Goal: Check status: Check status

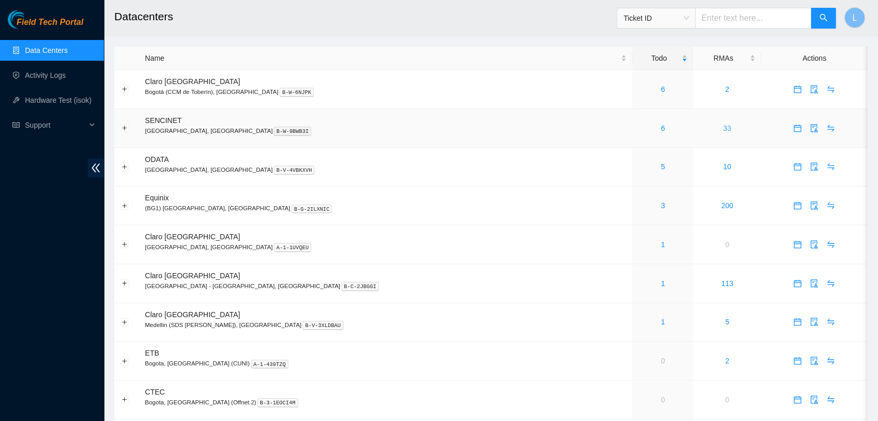
click at [723, 130] on link "33" at bounding box center [727, 128] width 8 height 8
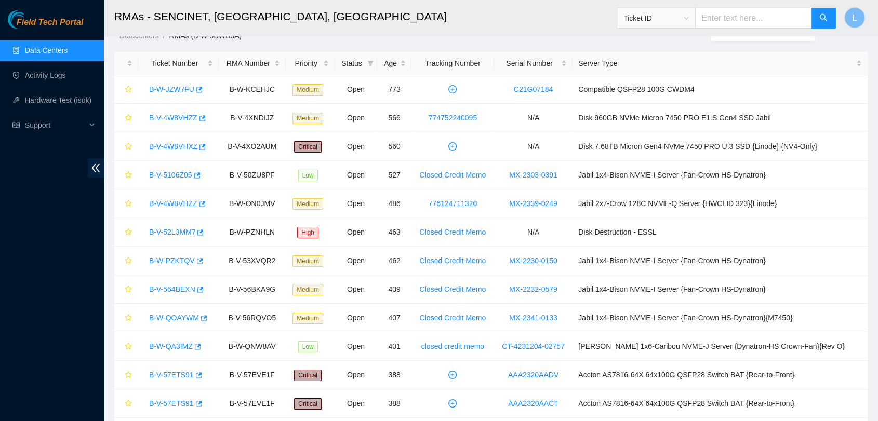
scroll to position [18, 0]
click at [557, 172] on link "MX-2303-0391" at bounding box center [533, 174] width 48 height 8
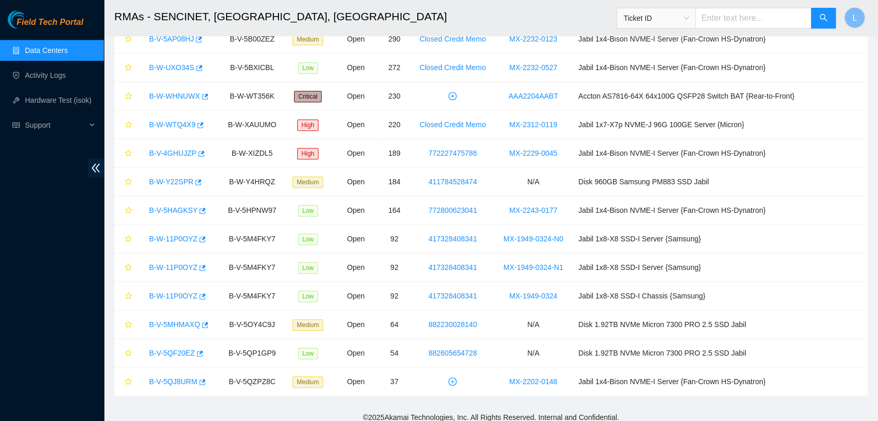
scroll to position [644, 0]
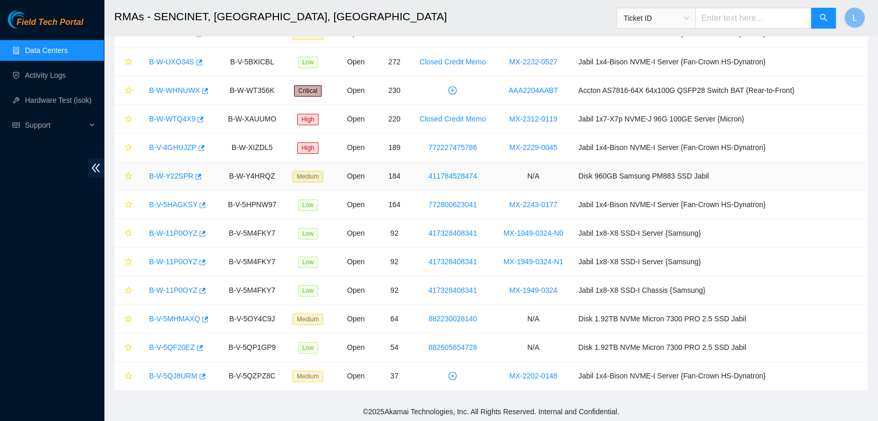
click at [285, 176] on td "B-W-Y4HRQZ" at bounding box center [252, 176] width 67 height 29
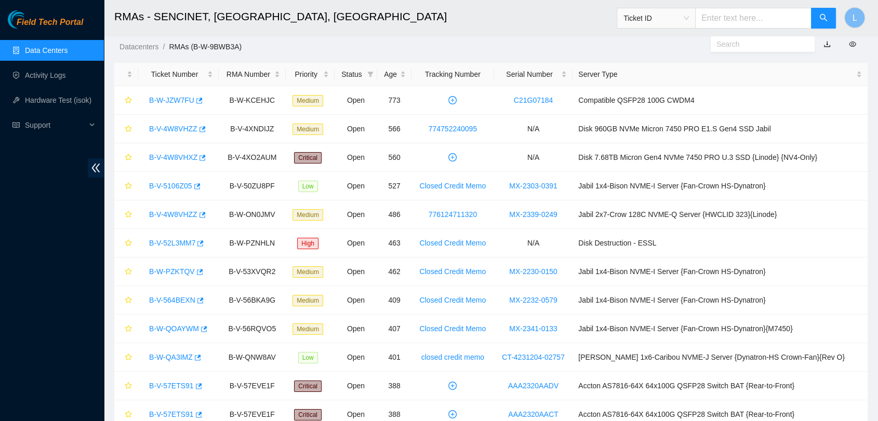
scroll to position [8, 0]
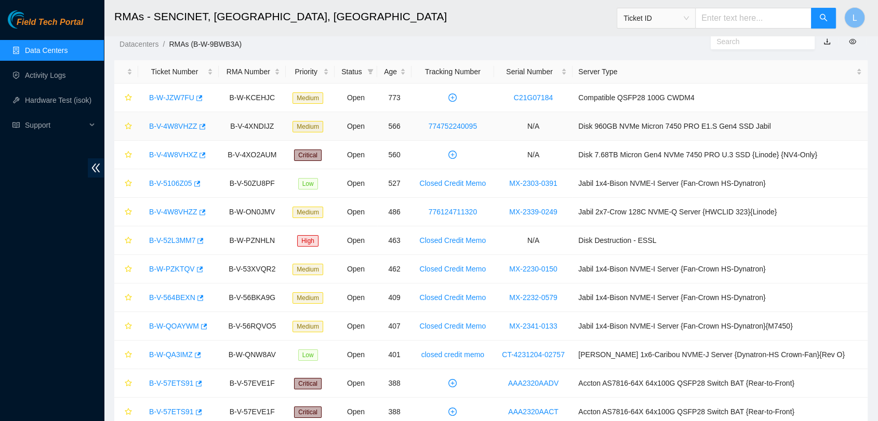
click at [187, 126] on link "B-V-4W8VHZZ" at bounding box center [173, 126] width 48 height 8
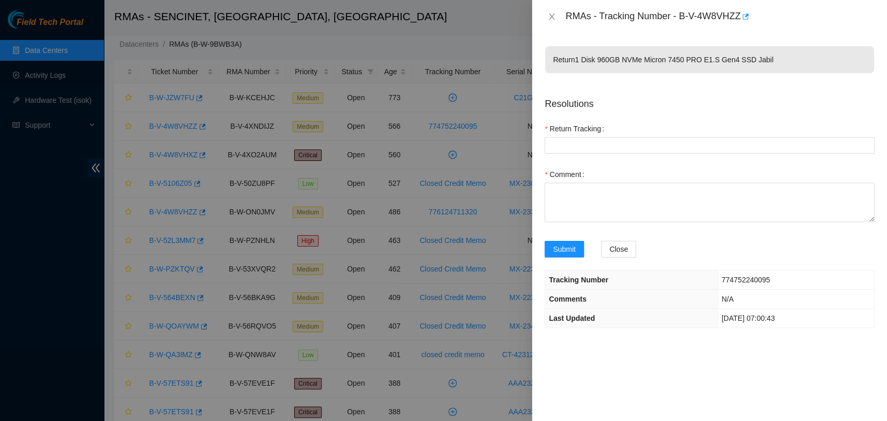
click at [474, 43] on div at bounding box center [443, 210] width 887 height 421
click at [553, 20] on icon "close" at bounding box center [551, 16] width 8 height 8
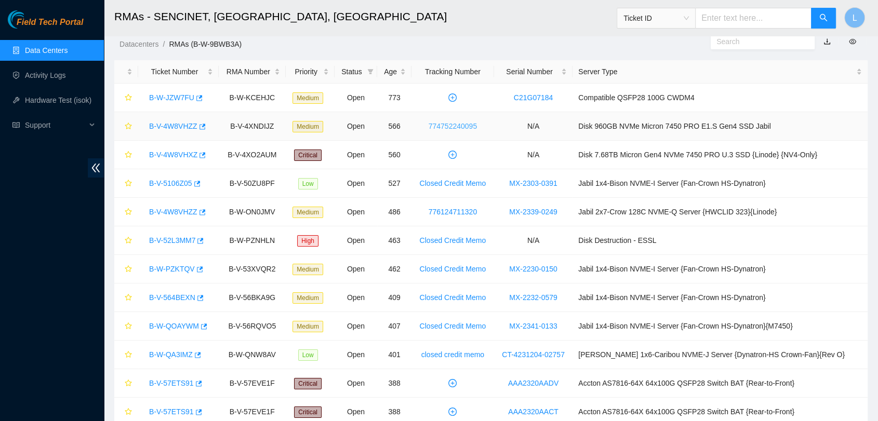
click at [472, 124] on link "774752240095" at bounding box center [452, 126] width 48 height 8
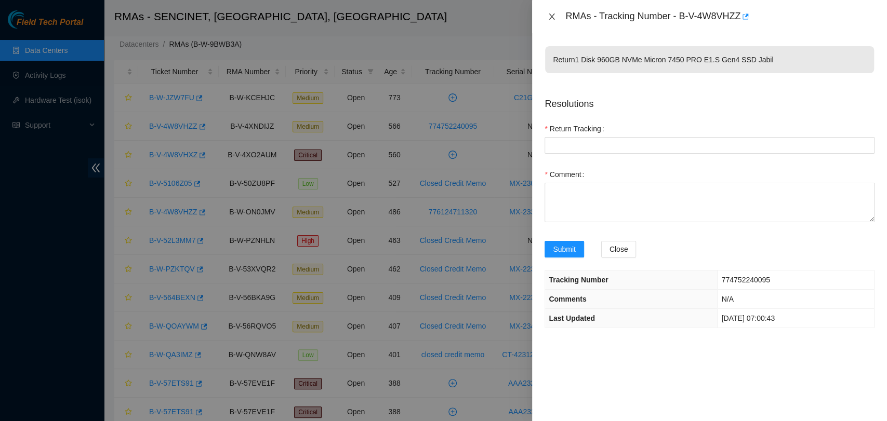
click at [553, 17] on icon "close" at bounding box center [551, 16] width 8 height 8
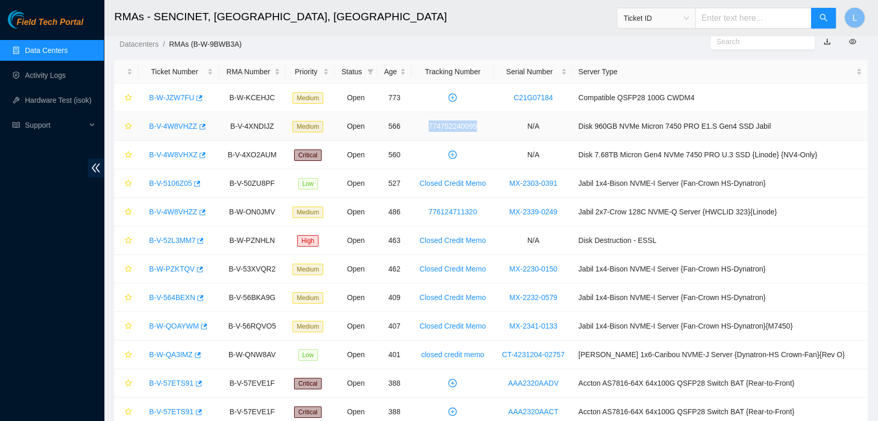
drag, startPoint x: 501, startPoint y: 126, endPoint x: 447, endPoint y: 129, distance: 54.6
click at [447, 129] on td "774752240095" at bounding box center [452, 126] width 83 height 29
copy link "774752240095"
click at [689, 18] on span "Ticket ID" at bounding box center [655, 18] width 65 height 16
click at [666, 130] on body "Field Tech Portal Data Centers Activity Logs Hardware Test (isok) Support RMAs …" at bounding box center [439, 202] width 878 height 421
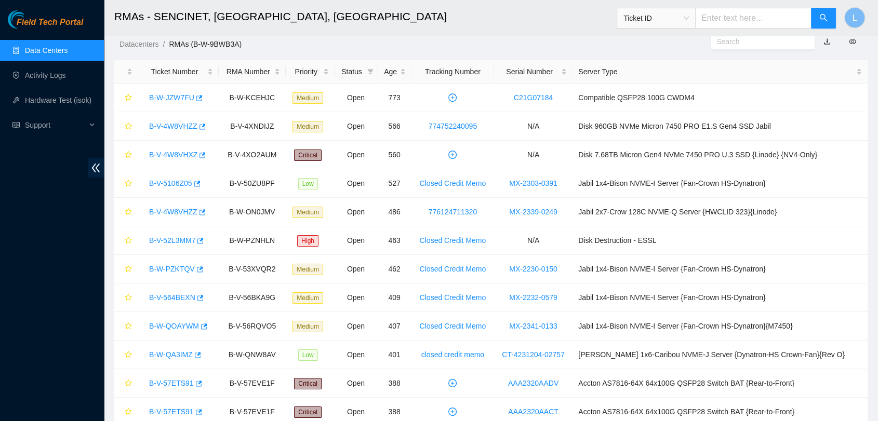
click at [689, 17] on span "Ticket ID" at bounding box center [655, 18] width 65 height 16
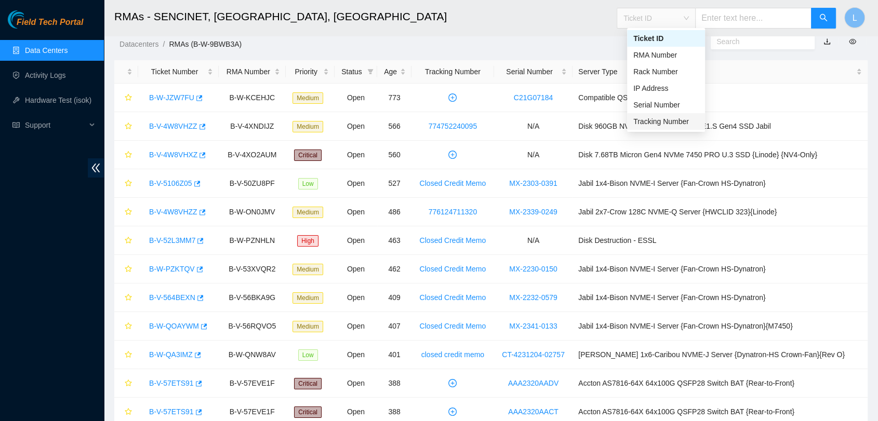
click at [674, 122] on div "Tracking Number" at bounding box center [665, 121] width 65 height 11
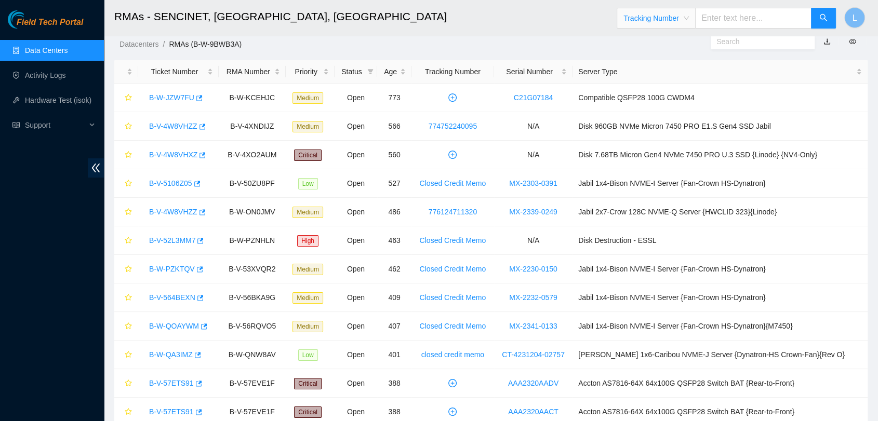
click at [743, 14] on input "text" at bounding box center [753, 18] width 116 height 21
paste input "774752240095"
type input "774752240095"
click at [820, 20] on icon "search" at bounding box center [823, 18] width 8 height 8
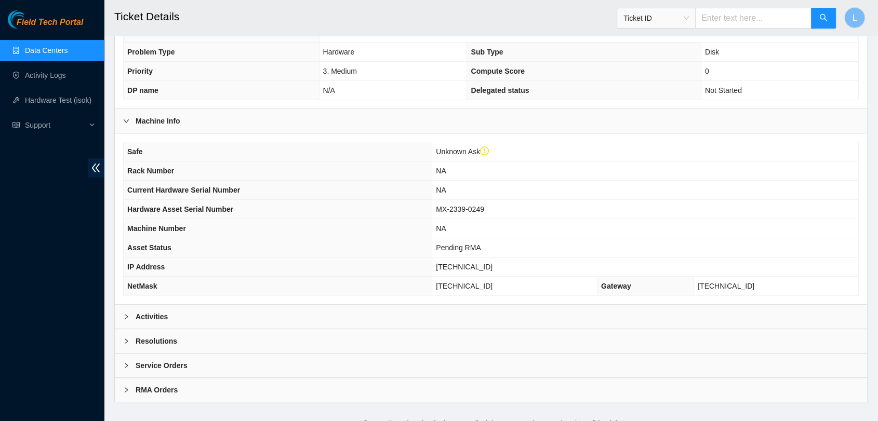
scroll to position [245, 0]
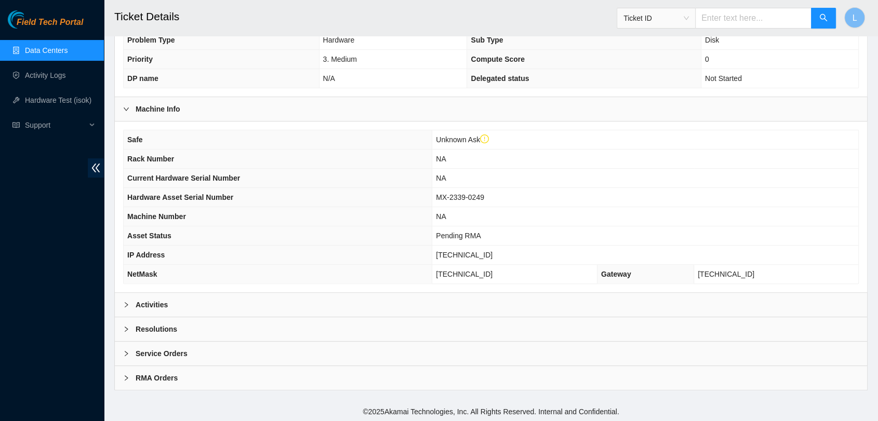
click at [123, 302] on icon "right" at bounding box center [126, 305] width 6 height 6
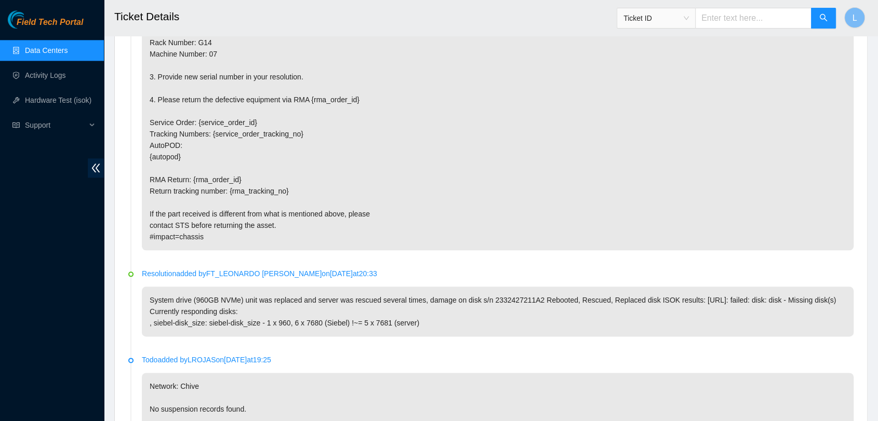
scroll to position [1235, 0]
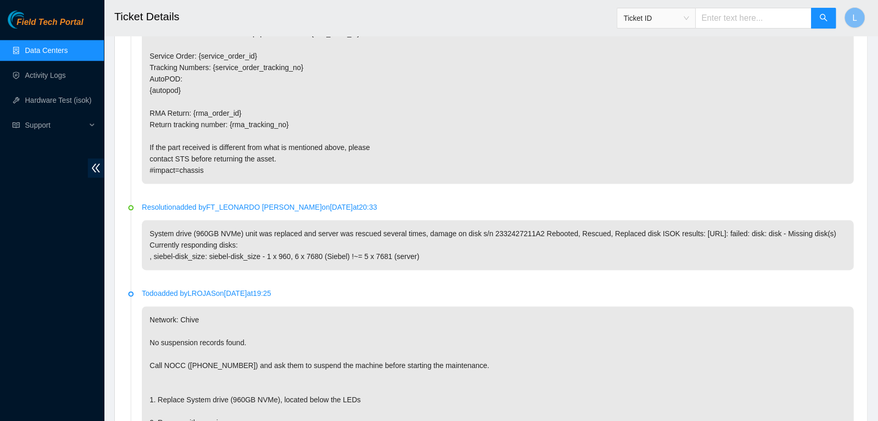
click at [484, 230] on p "System drive (960GB NVMe) unit was replaced and server was rescued several time…" at bounding box center [498, 245] width 712 height 50
click at [382, 207] on p "Resolution added by FT_LEONARDO MARTINEZ on 2024-03-12 at 20:33" at bounding box center [498, 207] width 712 height 11
click at [690, 230] on p "System drive (960GB NVMe) unit was replaced and server was rescued several time…" at bounding box center [498, 245] width 712 height 50
drag, startPoint x: 688, startPoint y: 232, endPoint x: 723, endPoint y: 231, distance: 34.8
click at [723, 231] on p "System drive (960GB NVMe) unit was replaced and server was rescued several time…" at bounding box center [498, 245] width 712 height 50
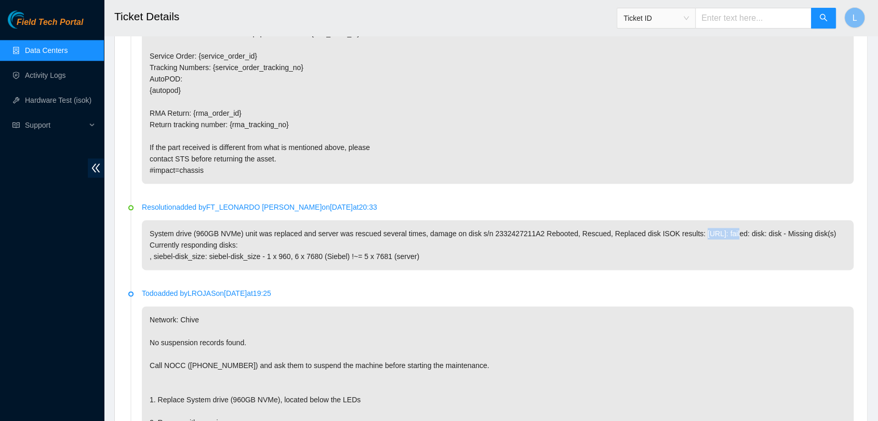
copy p "2.21.68.138"
drag, startPoint x: 486, startPoint y: 234, endPoint x: 532, endPoint y: 233, distance: 45.7
click at [532, 233] on p "System drive (960GB NVMe) unit was replaced and server was rescued several time…" at bounding box center [498, 245] width 712 height 50
copy p "2332427211A2"
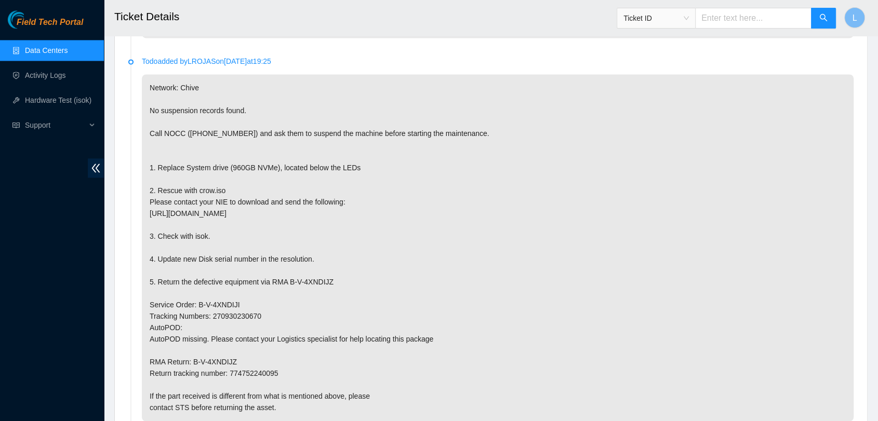
scroll to position [1466, 0]
click at [358, 129] on p "Network: Chive No suspension records found. Call NOCC (+1 617 444 3007) and ask…" at bounding box center [498, 248] width 712 height 347
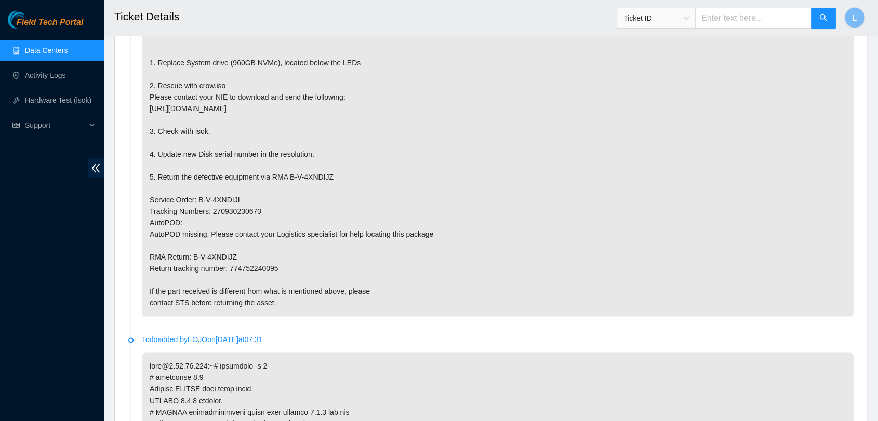
scroll to position [1582, 0]
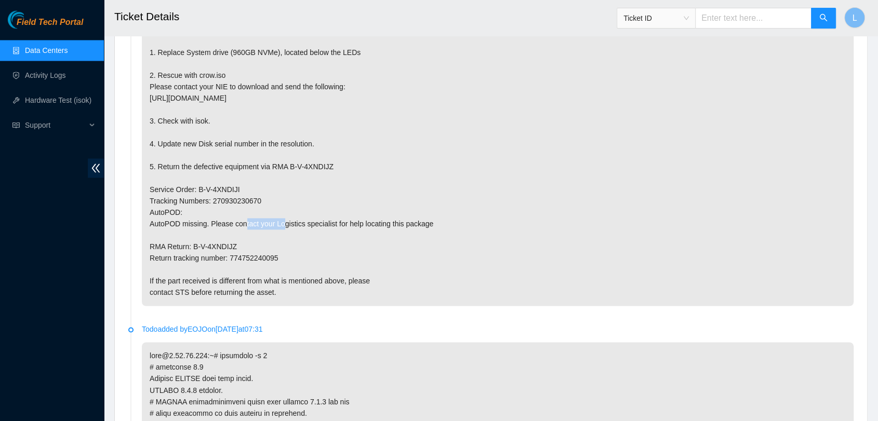
drag, startPoint x: 264, startPoint y: 198, endPoint x: 211, endPoint y: 200, distance: 53.5
click at [211, 200] on p "Network: Chive No suspension records found. Call NOCC (+1 617 444 3007) and ask…" at bounding box center [498, 132] width 712 height 347
copy p "270930230670"
click at [689, 16] on span "Ticket ID" at bounding box center [655, 18] width 65 height 16
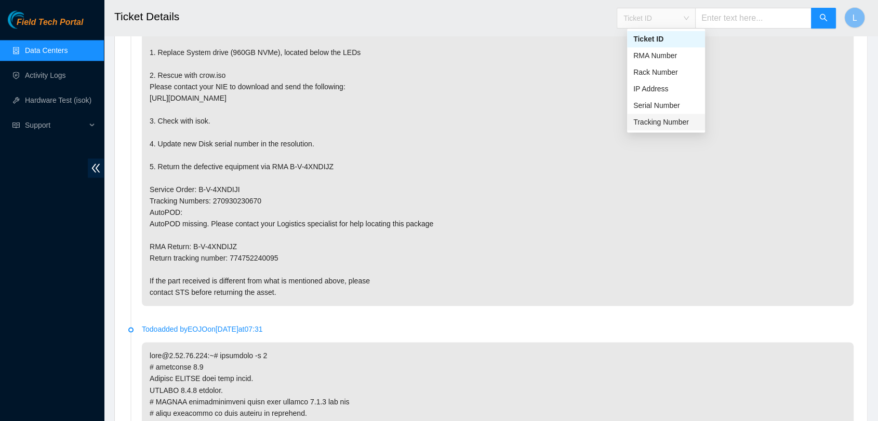
click at [663, 127] on div "Tracking Number" at bounding box center [665, 121] width 65 height 11
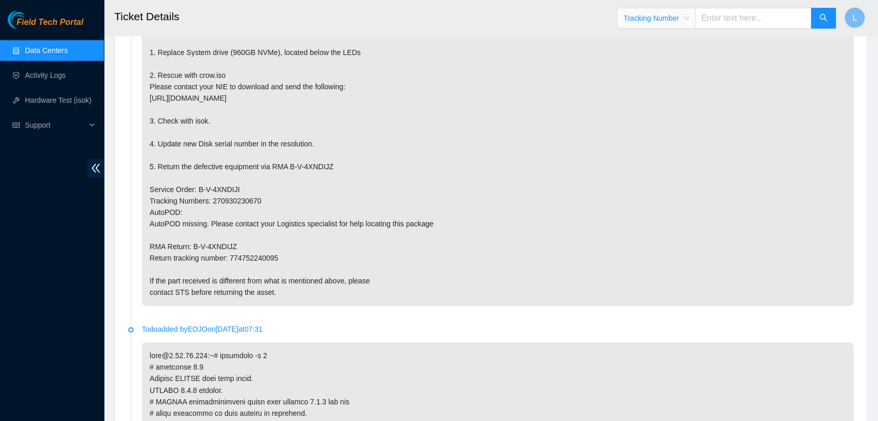
click at [742, 22] on input "text" at bounding box center [753, 18] width 116 height 21
paste input "270930230670"
type input "270930230670"
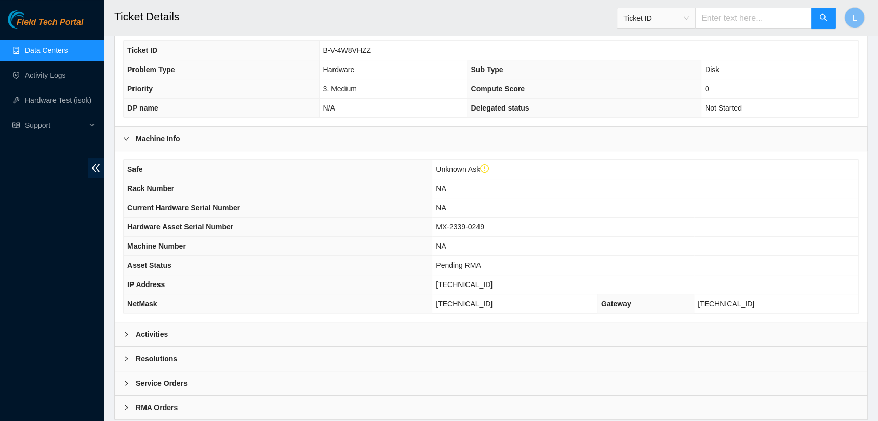
scroll to position [245, 0]
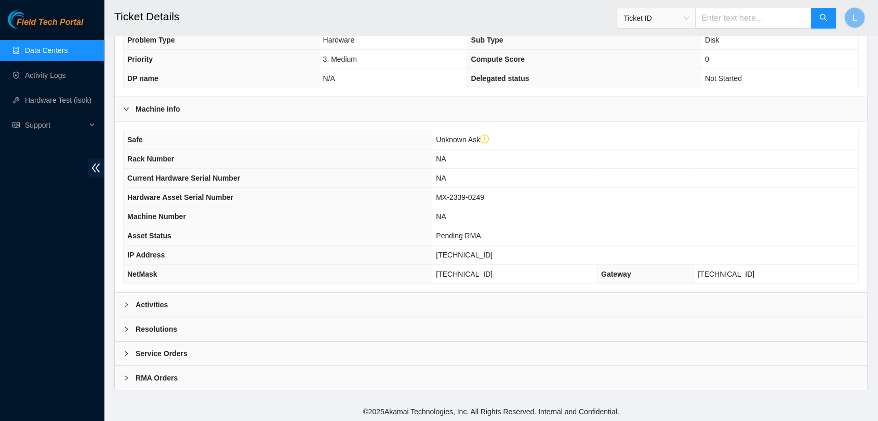
click at [128, 303] on icon "right" at bounding box center [126, 305] width 6 height 6
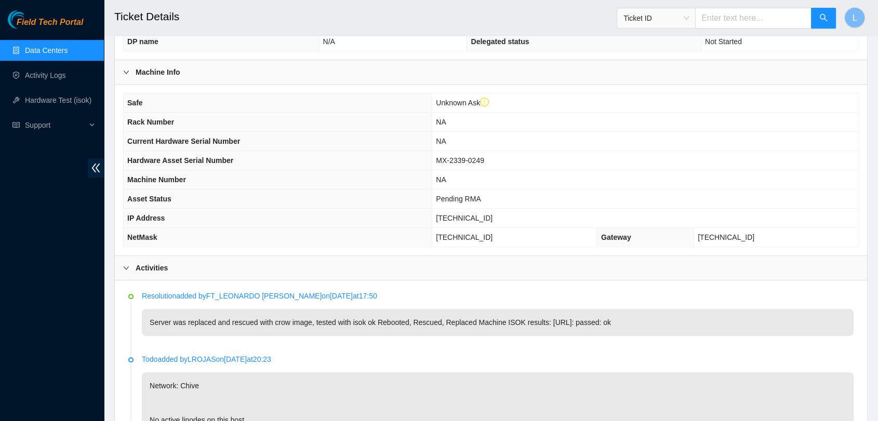
scroll to position [307, 0]
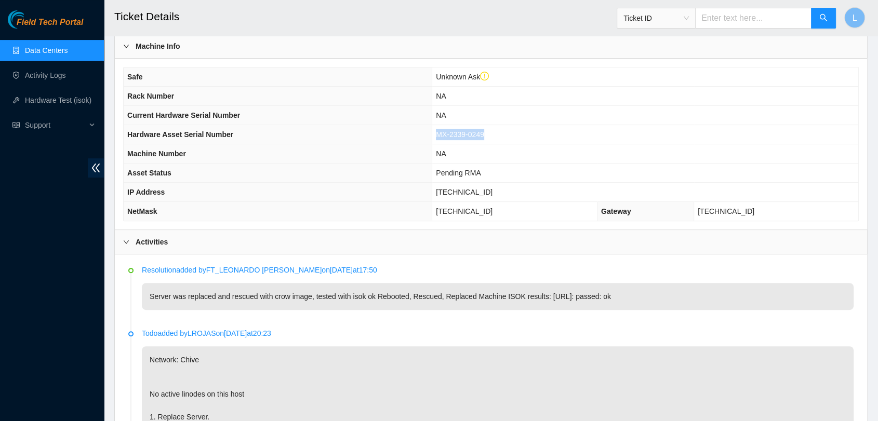
drag, startPoint x: 518, startPoint y: 130, endPoint x: 459, endPoint y: 130, distance: 59.7
click at [459, 130] on tr "Hardware Asset Serial Number MX-2339-0249" at bounding box center [491, 134] width 734 height 19
click at [420, 141] on th "Hardware Asset Serial Number" at bounding box center [278, 134] width 309 height 19
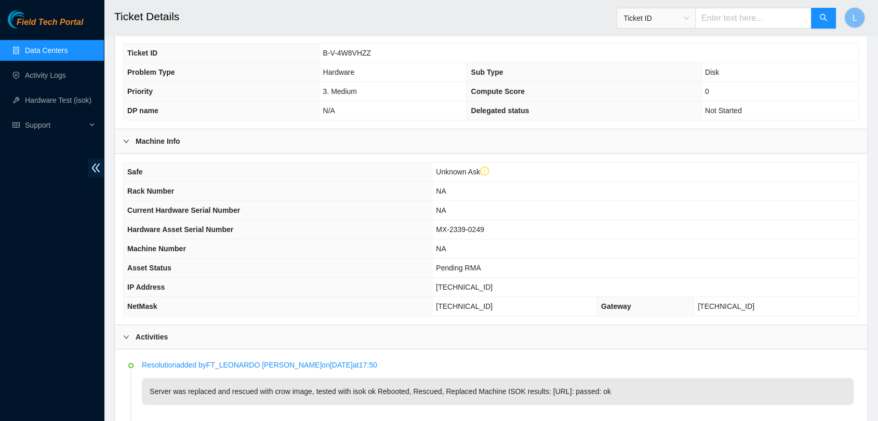
scroll to position [218, 0]
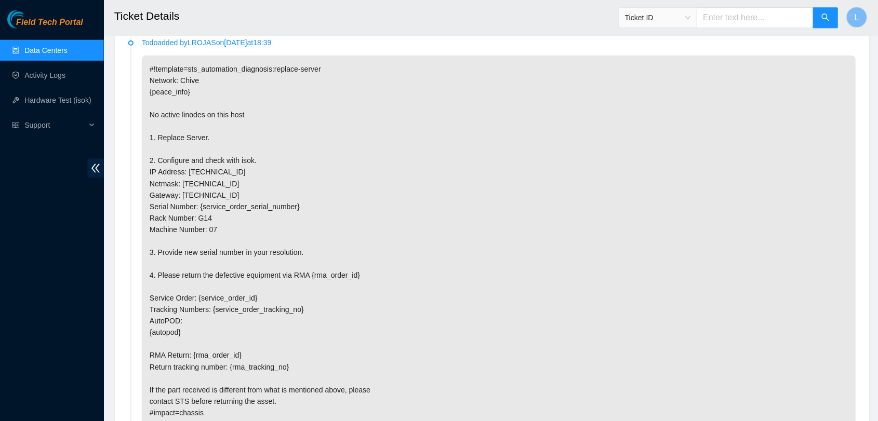
scroll to position [993, 0]
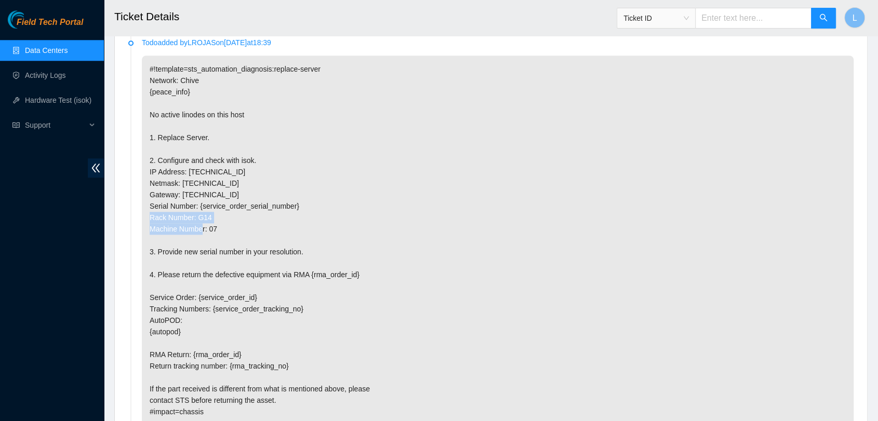
drag, startPoint x: 149, startPoint y: 216, endPoint x: 236, endPoint y: 226, distance: 87.9
click at [236, 226] on p "#!template=sts_automation_diagnosis:replace-server Network: Chive {peace_info} …" at bounding box center [498, 241] width 712 height 370
copy p "Rack Number: G14 Machine Number: 07"
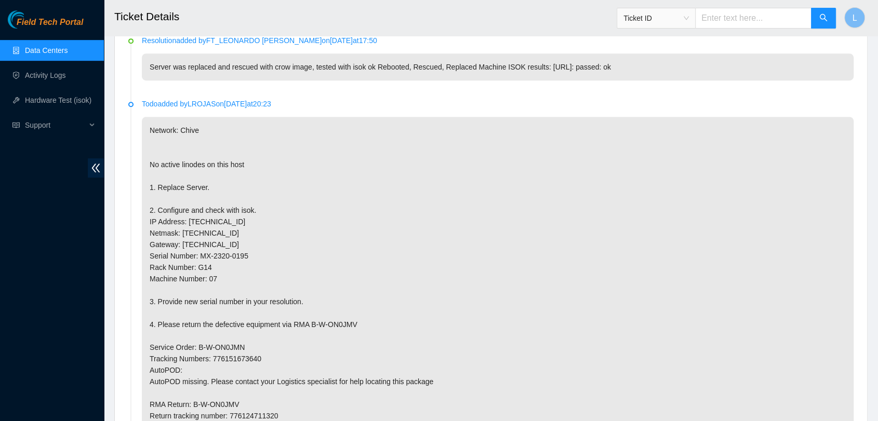
scroll to position [557, 0]
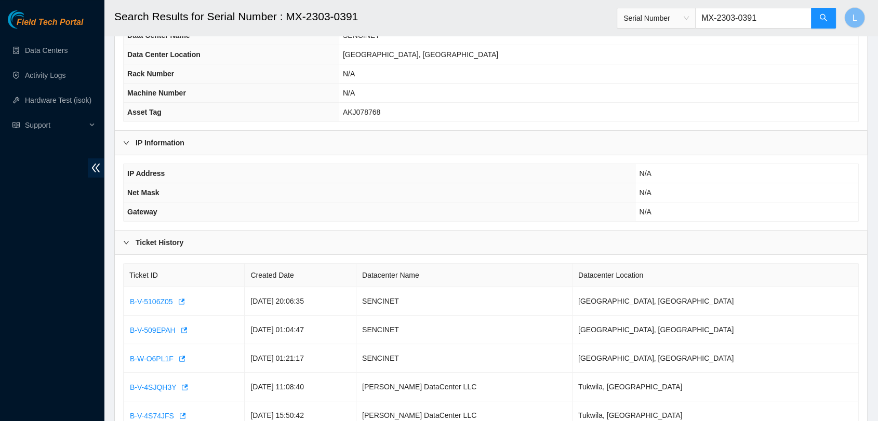
scroll to position [138, 0]
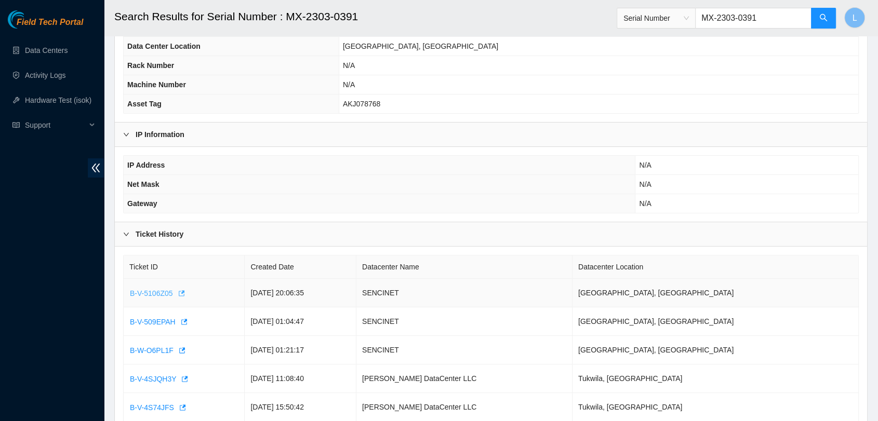
click at [140, 290] on span "B-V-5106Z05" at bounding box center [151, 293] width 43 height 11
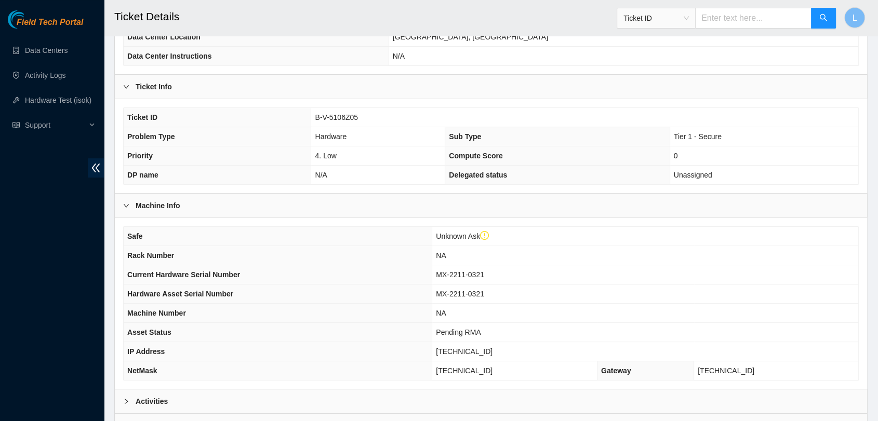
scroll to position [245, 0]
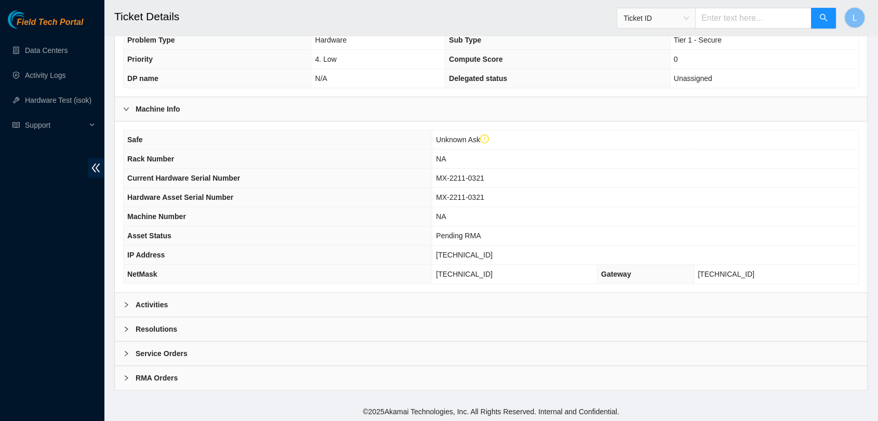
click at [142, 302] on b "Activities" at bounding box center [152, 304] width 32 height 11
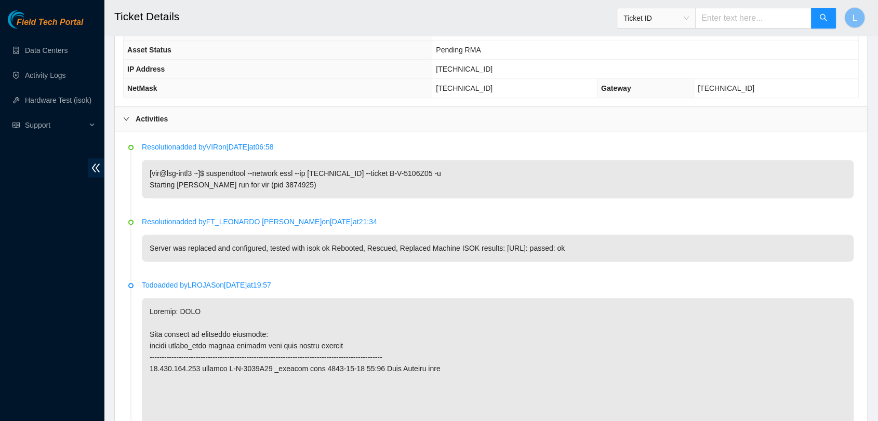
scroll to position [0, 0]
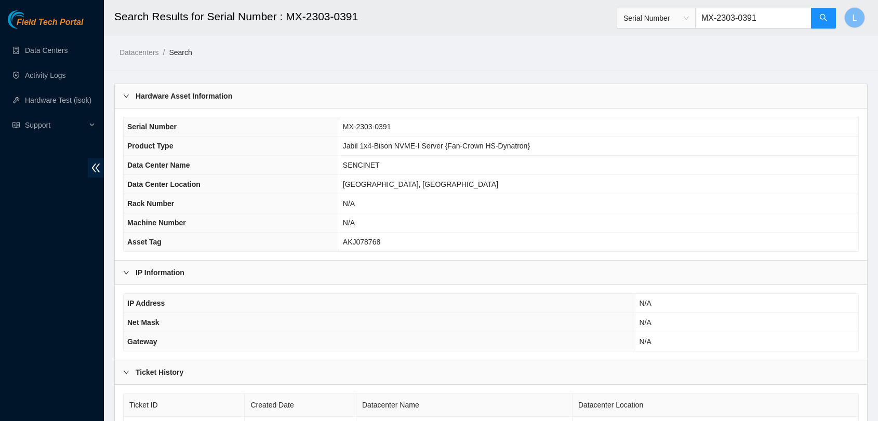
scroll to position [138, 0]
